Goal: Task Accomplishment & Management: Use online tool/utility

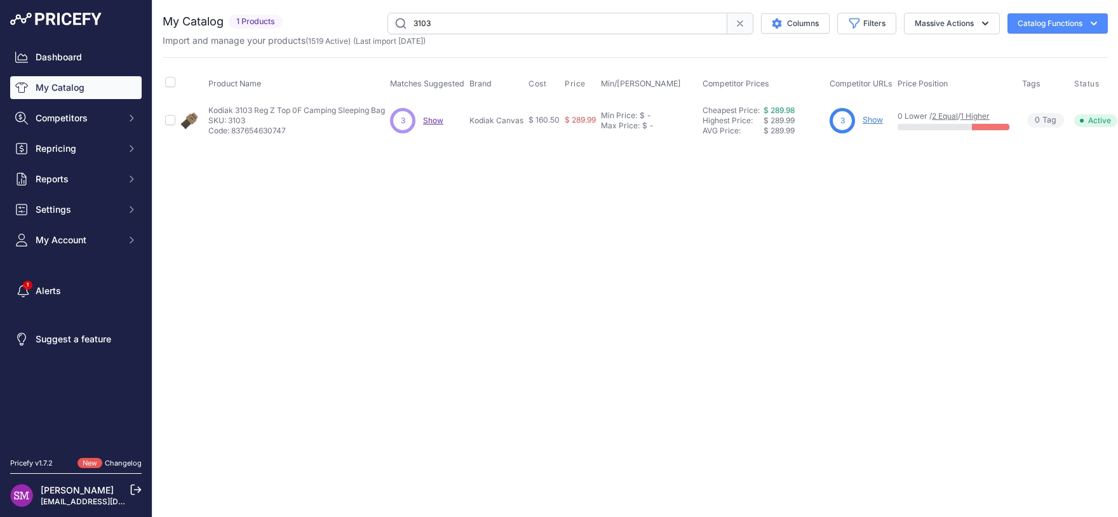
click at [440, 123] on span "Show" at bounding box center [433, 121] width 20 height 10
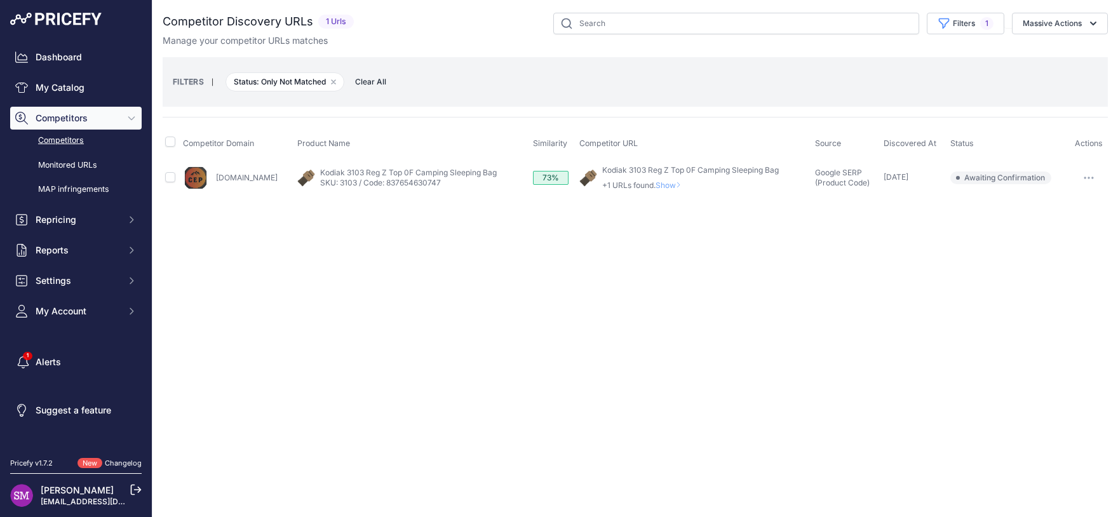
click at [1093, 177] on icon "button" at bounding box center [1089, 178] width 10 height 3
click at [1058, 199] on button "Confirm match" at bounding box center [1053, 204] width 104 height 20
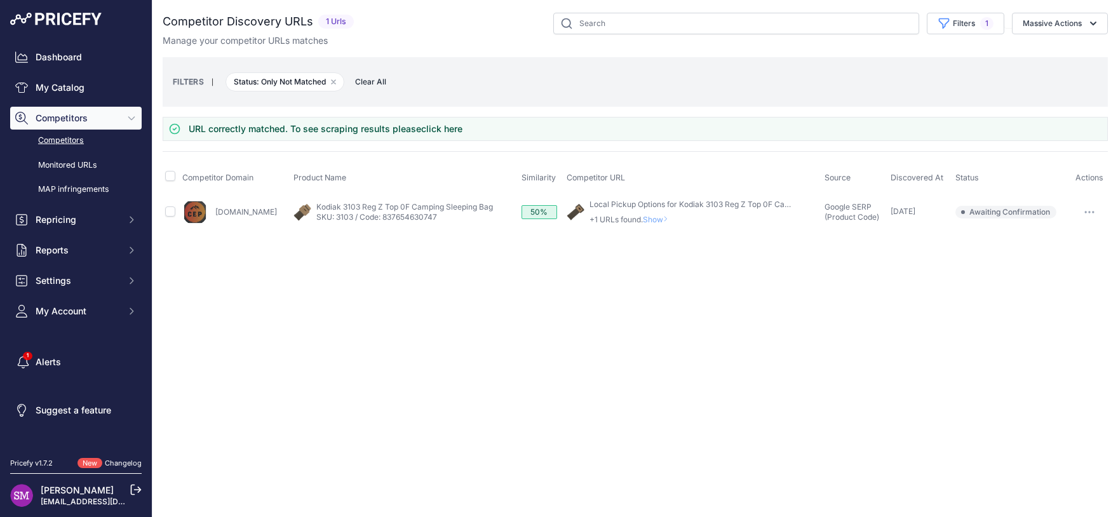
click at [673, 220] on span "Show" at bounding box center [658, 220] width 30 height 10
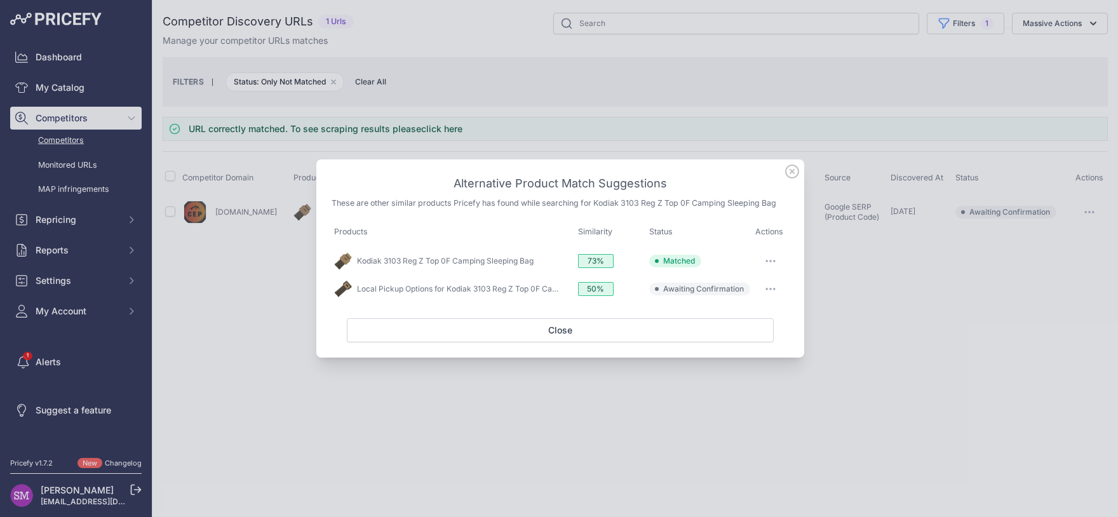
click at [771, 284] on button "button" at bounding box center [770, 289] width 25 height 18
click at [758, 342] on span "Exclude match" at bounding box center [741, 341] width 53 height 10
